Goal: Information Seeking & Learning: Learn about a topic

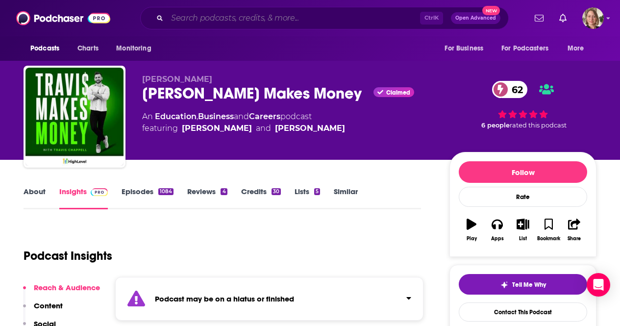
click at [218, 17] on input "Search podcasts, credits, & more..." at bounding box center [293, 18] width 253 height 16
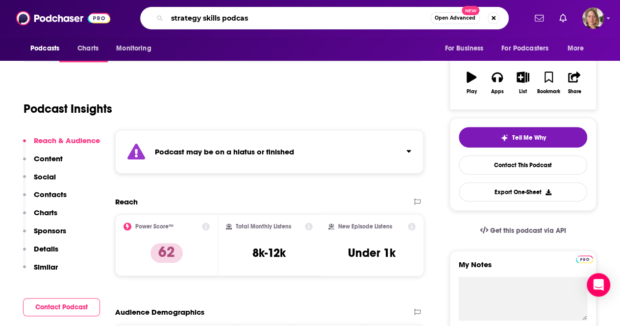
type input "strategy skills podcast"
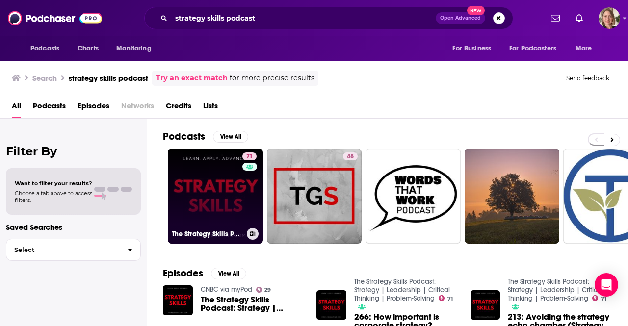
click at [191, 186] on link "71 The Strategy Skills Podcast: Strategy | Leadership | Critical Thinking | Pro…" at bounding box center [215, 196] width 95 height 95
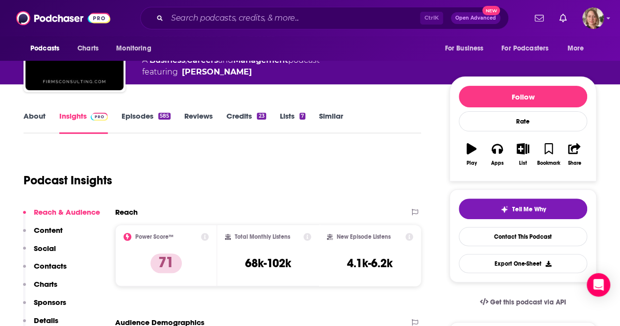
scroll to position [98, 0]
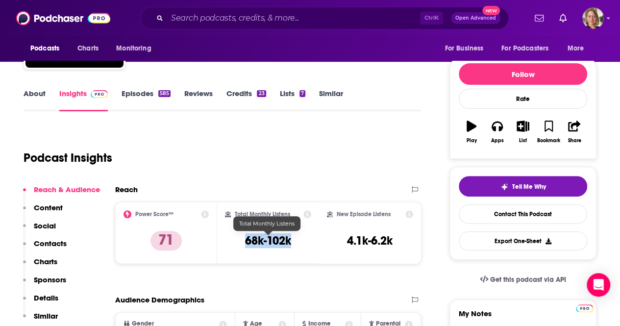
drag, startPoint x: 288, startPoint y: 246, endPoint x: 246, endPoint y: 245, distance: 41.7
click at [246, 245] on div "Total Monthly Listens 68k-102k" at bounding box center [268, 232] width 86 height 45
copy h3 "68k-102k"
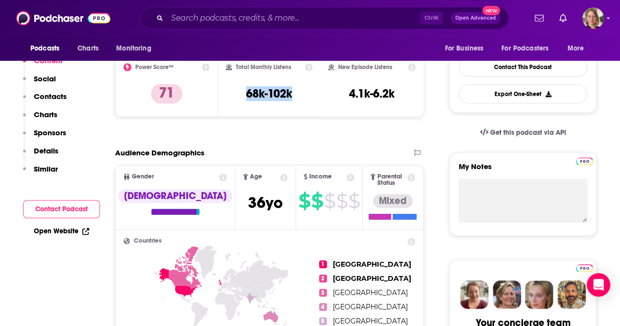
scroll to position [0, 0]
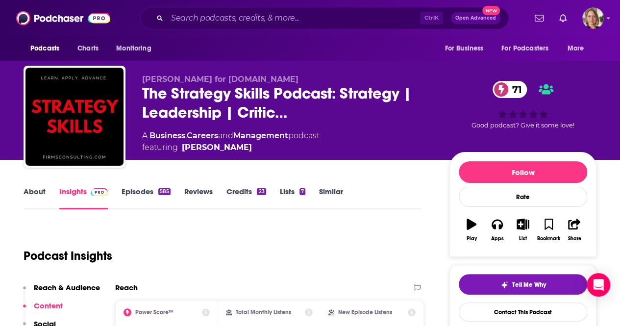
click at [27, 192] on link "About" at bounding box center [35, 198] width 22 height 23
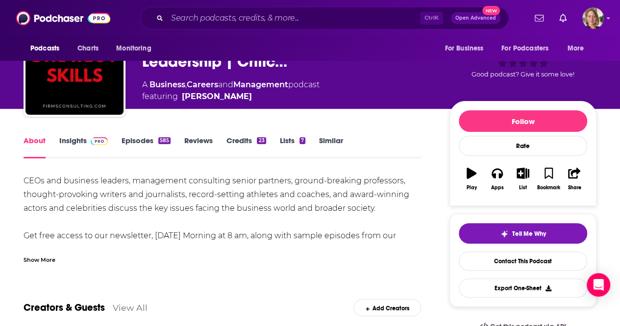
scroll to position [98, 0]
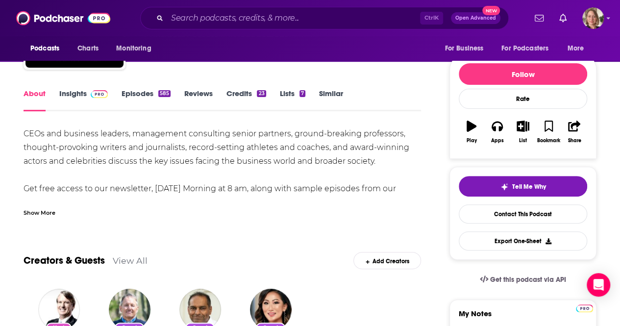
click at [39, 210] on div "Show More" at bounding box center [40, 211] width 32 height 9
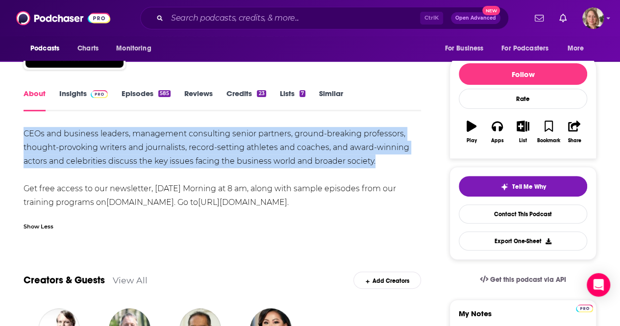
drag, startPoint x: 25, startPoint y: 129, endPoint x: 399, endPoint y: 160, distance: 375.5
click at [399, 160] on div "CEOs and business leaders, management consulting senior partners, ground-breaki…" at bounding box center [223, 168] width 398 height 82
copy div "CEOs and business leaders, management consulting senior partners, ground-breaki…"
click at [71, 94] on link "Insights" at bounding box center [83, 100] width 49 height 23
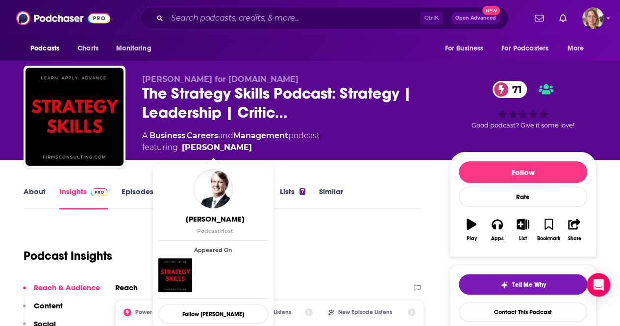
drag, startPoint x: 247, startPoint y: 148, endPoint x: 242, endPoint y: 150, distance: 5.9
click at [242, 150] on span "featuring [PERSON_NAME]" at bounding box center [231, 148] width 178 height 12
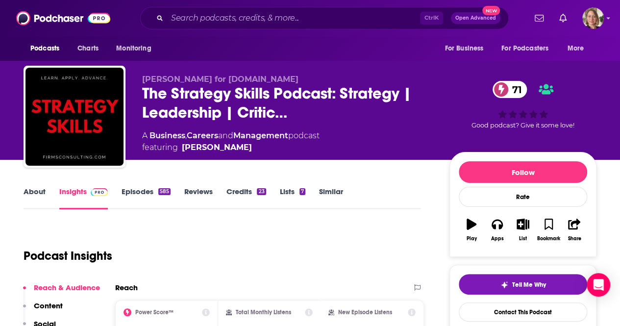
click at [236, 240] on div "Podcast Insights" at bounding box center [219, 250] width 390 height 50
click at [245, 147] on span "featuring [PERSON_NAME]" at bounding box center [231, 148] width 178 height 12
copy span "[PERSON_NAME]"
click at [497, 227] on icon "button" at bounding box center [497, 224] width 11 height 11
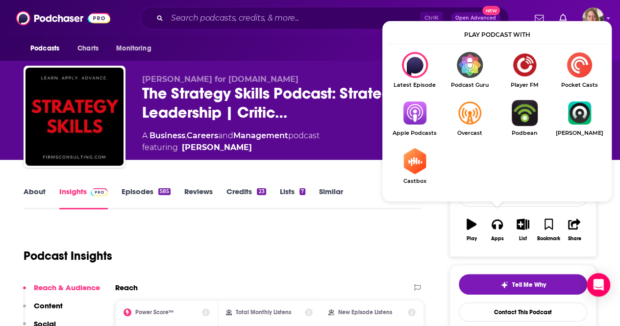
click at [413, 120] on img "Show Listen On dropdown" at bounding box center [414, 113] width 55 height 26
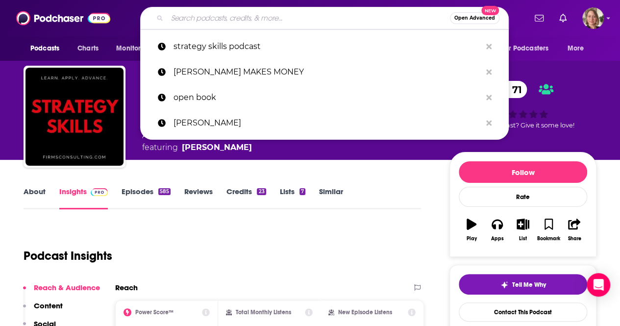
click at [270, 17] on input "Search podcasts, credits, & more..." at bounding box center [308, 18] width 283 height 16
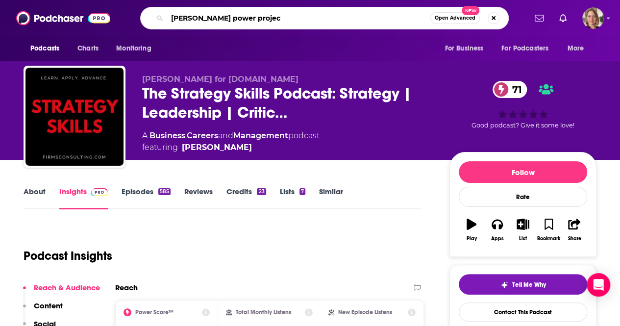
type input "[PERSON_NAME] power project"
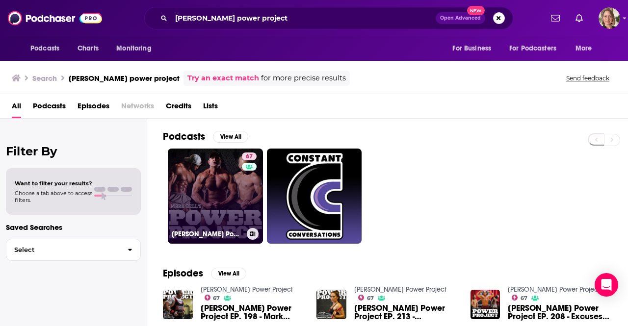
click at [240, 186] on link "67 [PERSON_NAME] Power Project" at bounding box center [215, 196] width 95 height 95
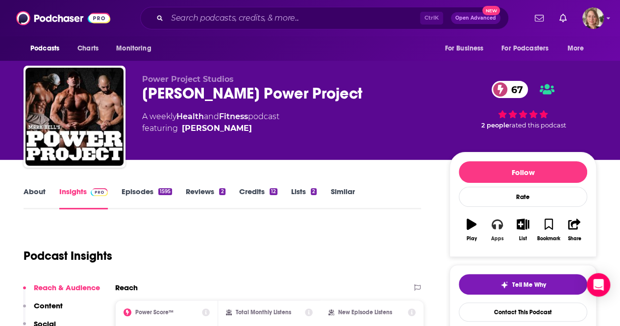
click at [498, 225] on icon "button" at bounding box center [497, 224] width 11 height 11
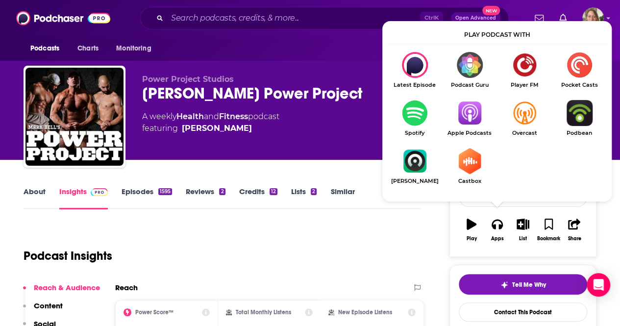
click at [465, 117] on img "Show Listen On dropdown" at bounding box center [469, 113] width 55 height 26
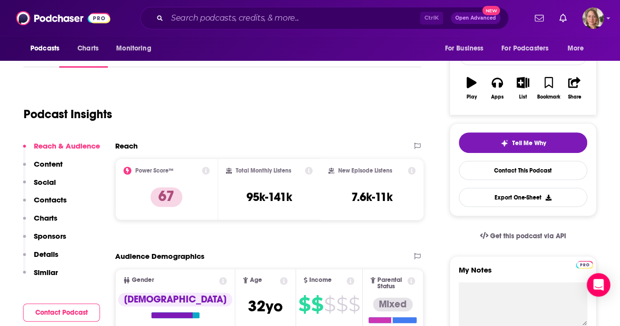
scroll to position [147, 0]
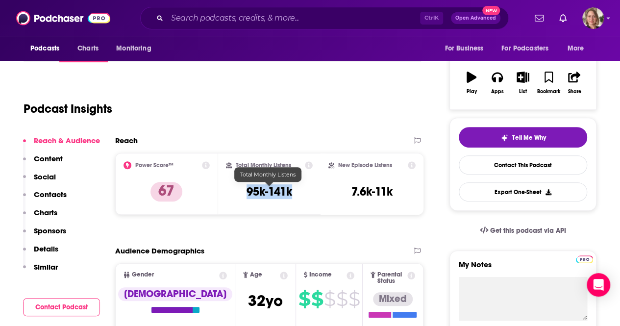
drag, startPoint x: 295, startPoint y: 194, endPoint x: 248, endPoint y: 194, distance: 47.1
click at [248, 194] on div "Total Monthly Listens 95k-141k" at bounding box center [269, 183] width 87 height 45
copy h3 "95k-141k"
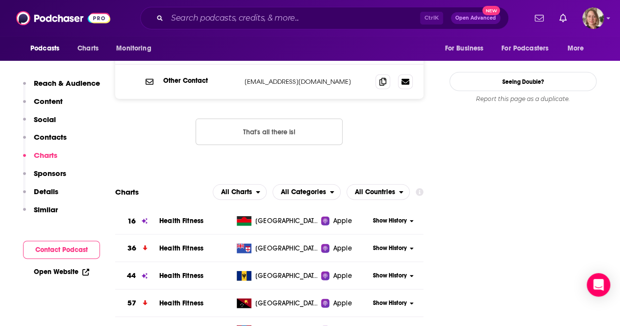
scroll to position [1128, 0]
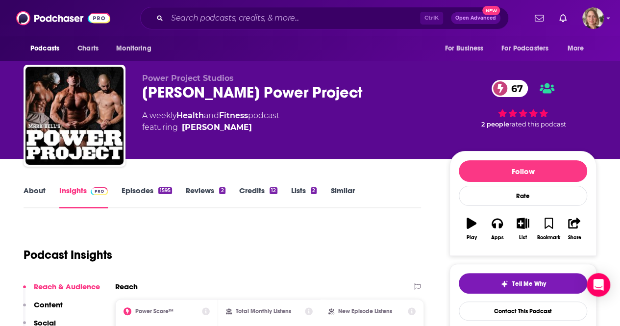
scroll to position [0, 0]
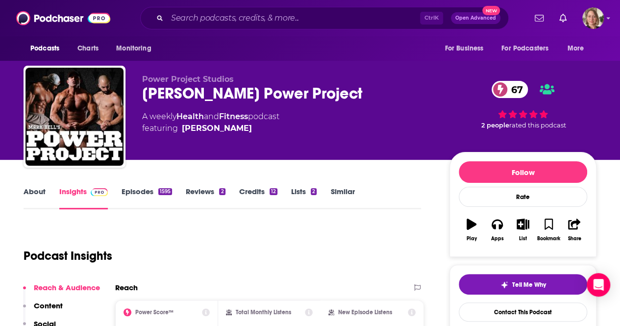
click at [33, 189] on link "About" at bounding box center [35, 198] width 22 height 23
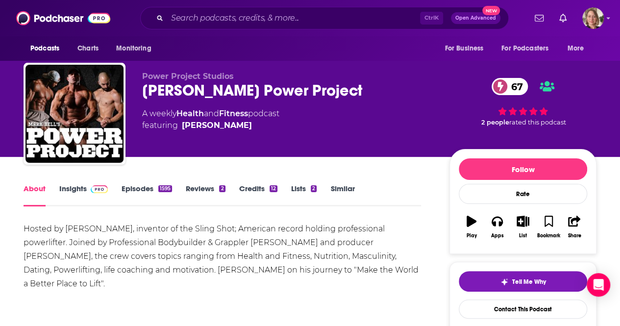
scroll to position [49, 0]
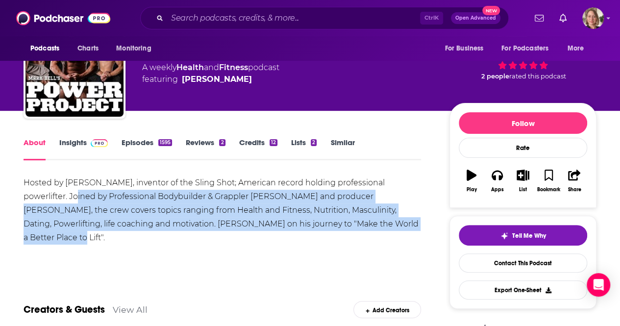
drag, startPoint x: 384, startPoint y: 225, endPoint x: 50, endPoint y: 196, distance: 335.3
click at [50, 196] on div "Hosted by [PERSON_NAME], inventor of the Sling Shot; American record holding pr…" at bounding box center [223, 210] width 398 height 69
click at [110, 224] on div "Hosted by [PERSON_NAME], inventor of the Sling Shot; American record holding pr…" at bounding box center [223, 210] width 398 height 69
click at [185, 233] on div "Hosted by [PERSON_NAME], inventor of the Sling Shot; American record holding pr…" at bounding box center [223, 210] width 398 height 69
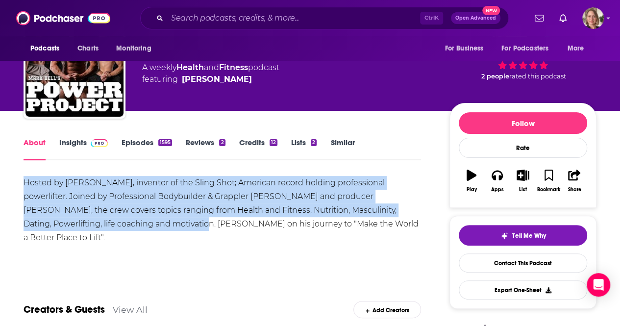
drag, startPoint x: 124, startPoint y: 225, endPoint x: 17, endPoint y: 187, distance: 112.9
copy div "Hosted by [PERSON_NAME], inventor of the Sling Shot; American record holding pr…"
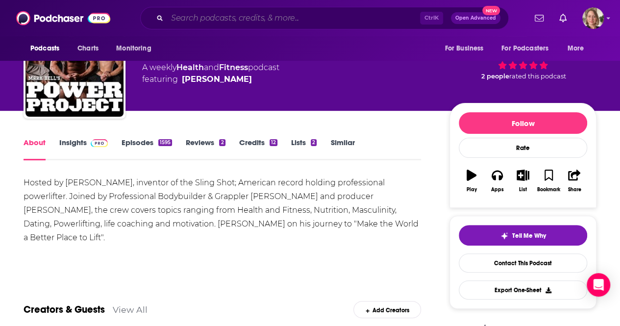
click at [198, 20] on input "Search podcasts, credits, & more..." at bounding box center [293, 18] width 253 height 16
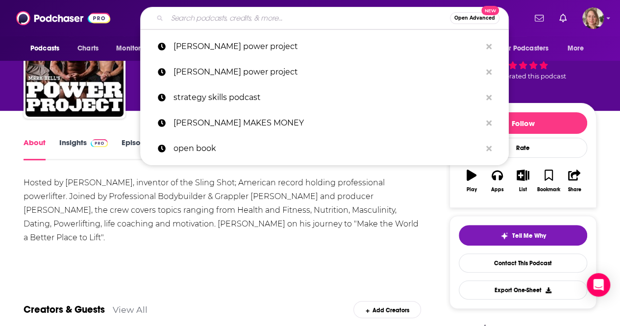
paste input "Savage Perspective Podcast"
type input "Savage Perspective Podcast"
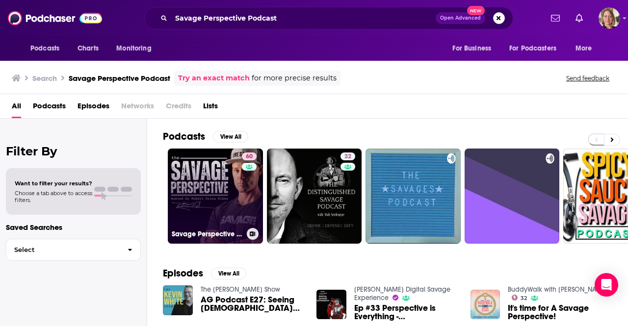
click at [210, 215] on link "60 Savage Perspective Podcast" at bounding box center [215, 196] width 95 height 95
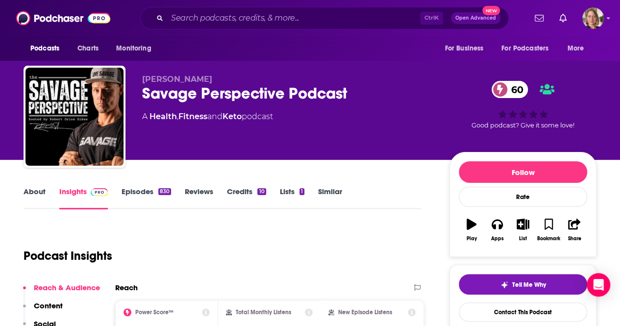
scroll to position [147, 0]
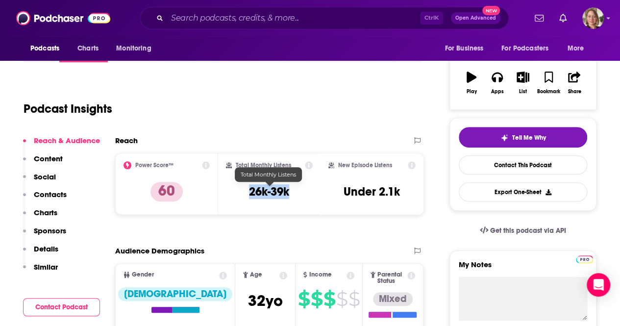
drag, startPoint x: 292, startPoint y: 190, endPoint x: 250, endPoint y: 191, distance: 42.2
click at [250, 191] on div "Total Monthly Listens 26k-39k" at bounding box center [269, 183] width 87 height 45
copy h3 "26k-39k"
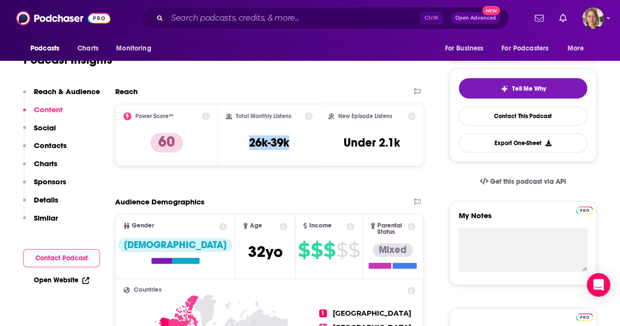
scroll to position [0, 0]
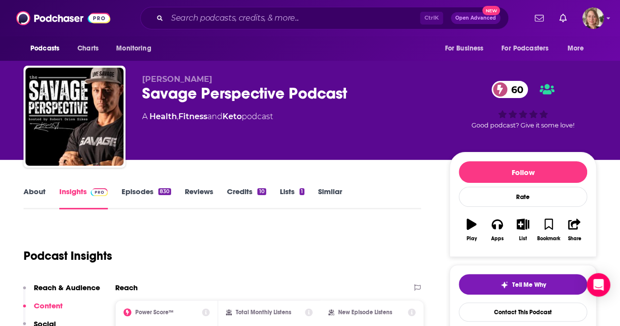
click at [41, 198] on link "About" at bounding box center [35, 198] width 22 height 23
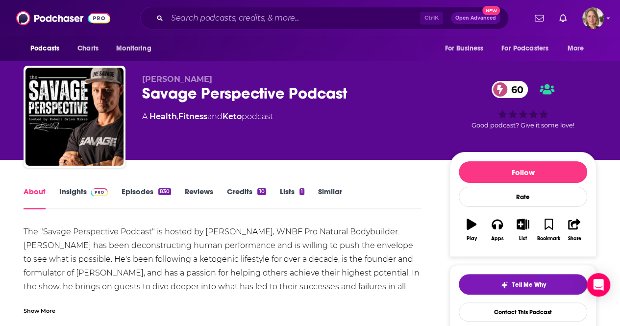
scroll to position [49, 0]
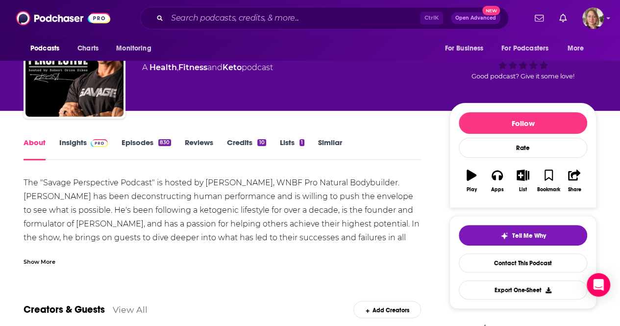
click at [47, 261] on div "Show More" at bounding box center [40, 261] width 32 height 9
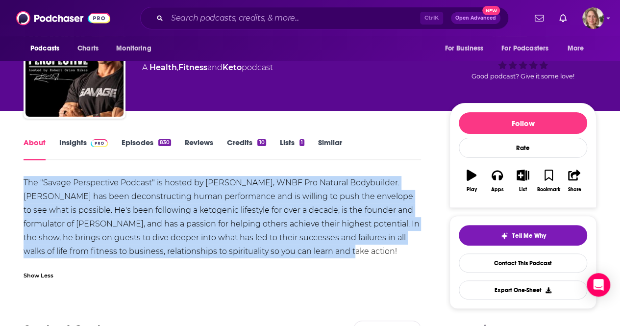
drag, startPoint x: 321, startPoint y: 249, endPoint x: 0, endPoint y: 185, distance: 327.1
copy div "The "Savage Perspective Podcast" is hosted by [PERSON_NAME], WNBF Pro Natural B…"
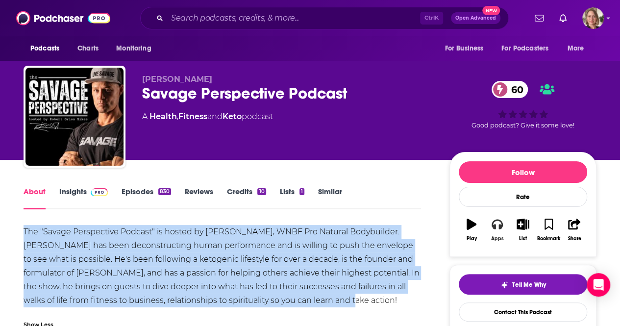
click at [490, 230] on button "Apps" at bounding box center [498, 229] width 26 height 35
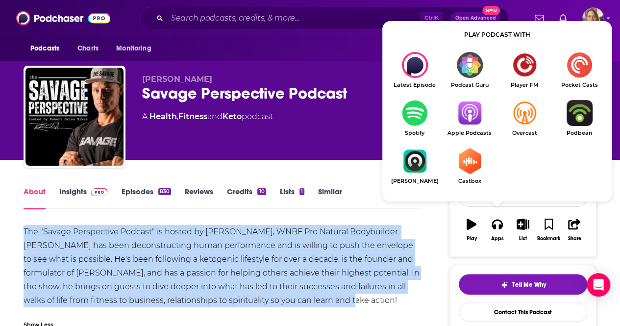
click at [463, 110] on img "Show Listen On dropdown" at bounding box center [469, 113] width 55 height 26
